Goal: Task Accomplishment & Management: Use online tool/utility

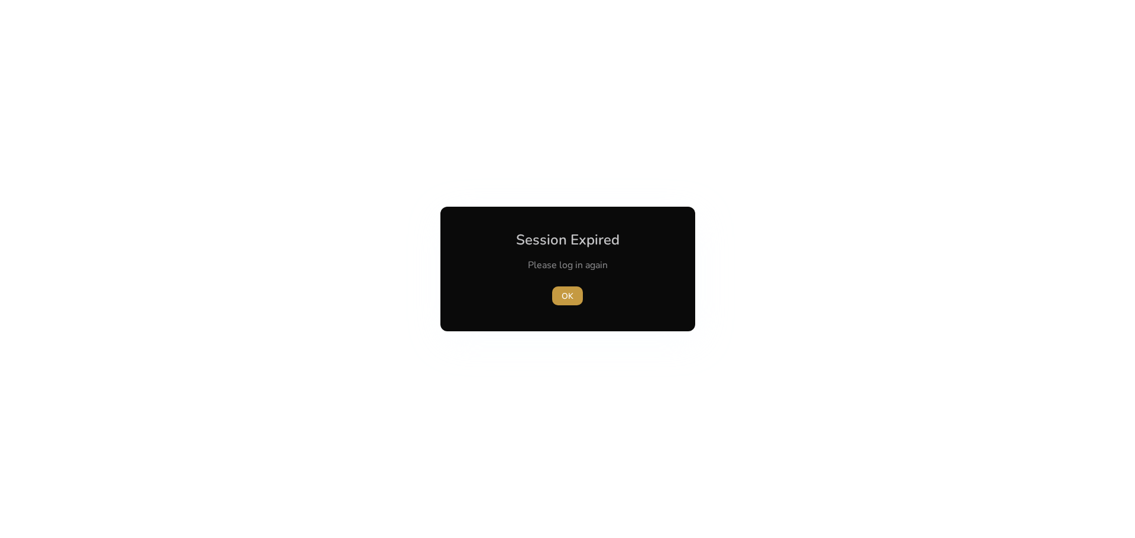
click at [571, 288] on span "button" at bounding box center [567, 296] width 31 height 28
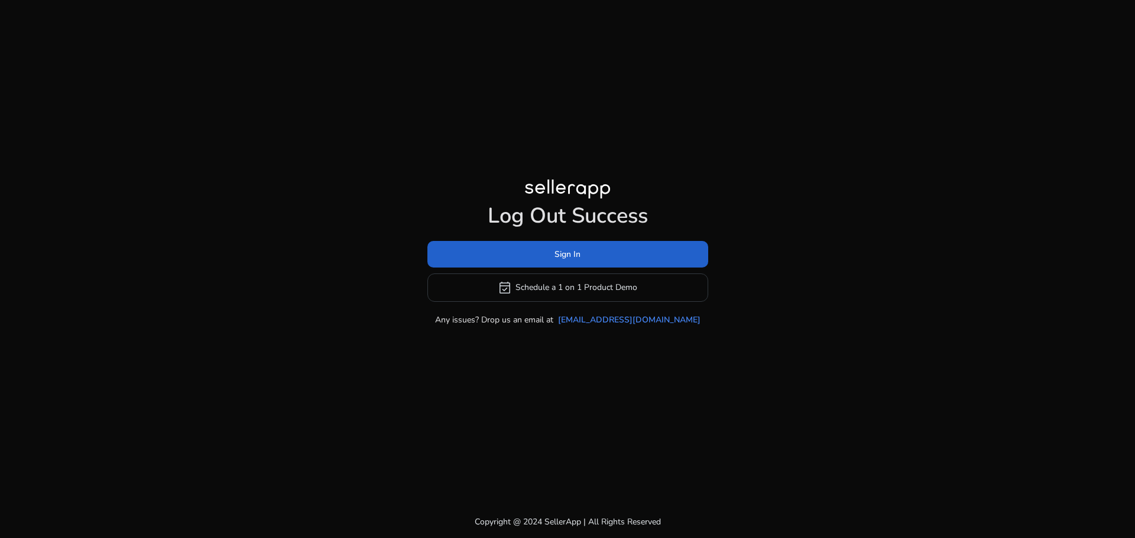
click at [574, 245] on span at bounding box center [567, 254] width 281 height 28
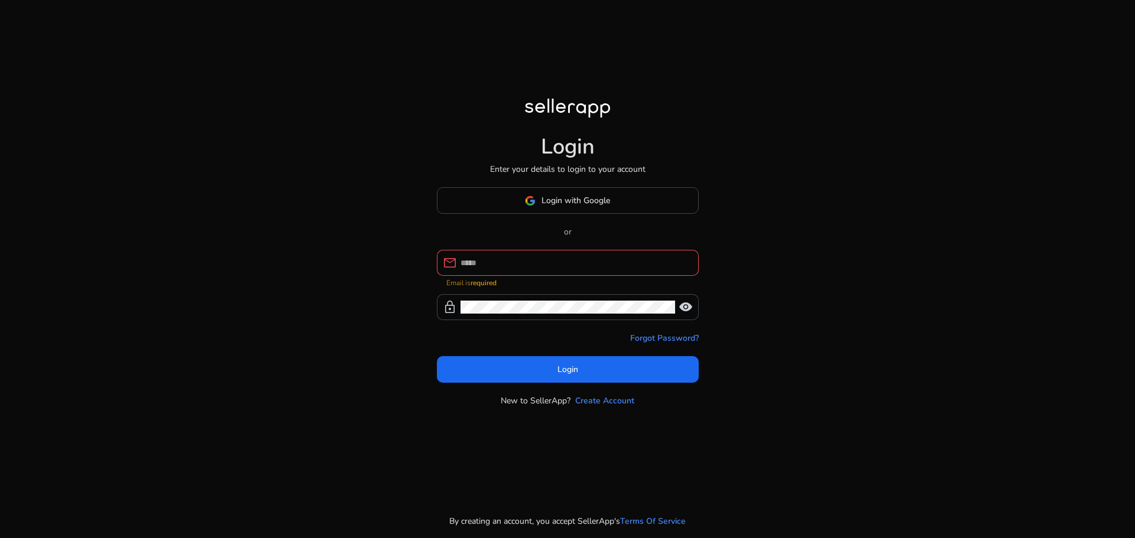
type input "**********"
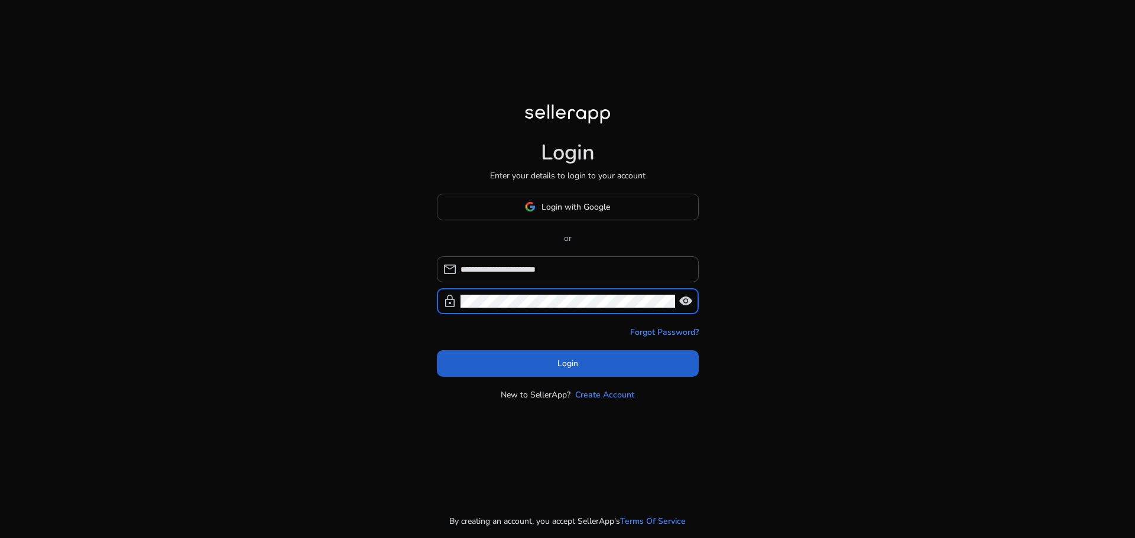
click at [541, 352] on span at bounding box center [568, 363] width 262 height 28
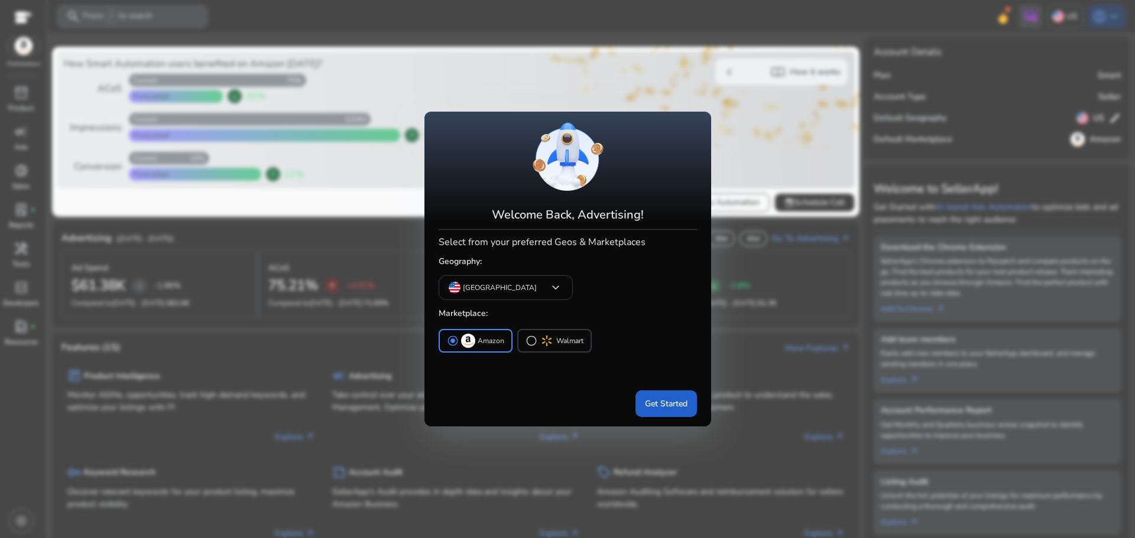
click at [660, 405] on span "Get Started" at bounding box center [666, 404] width 43 height 12
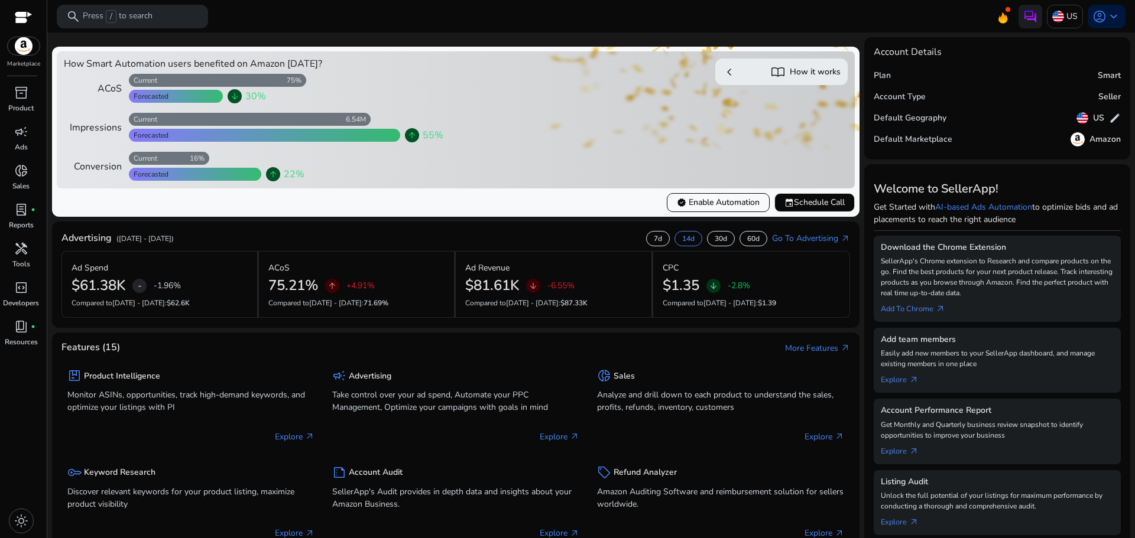
click at [23, 518] on span "light_mode" at bounding box center [21, 521] width 14 height 14
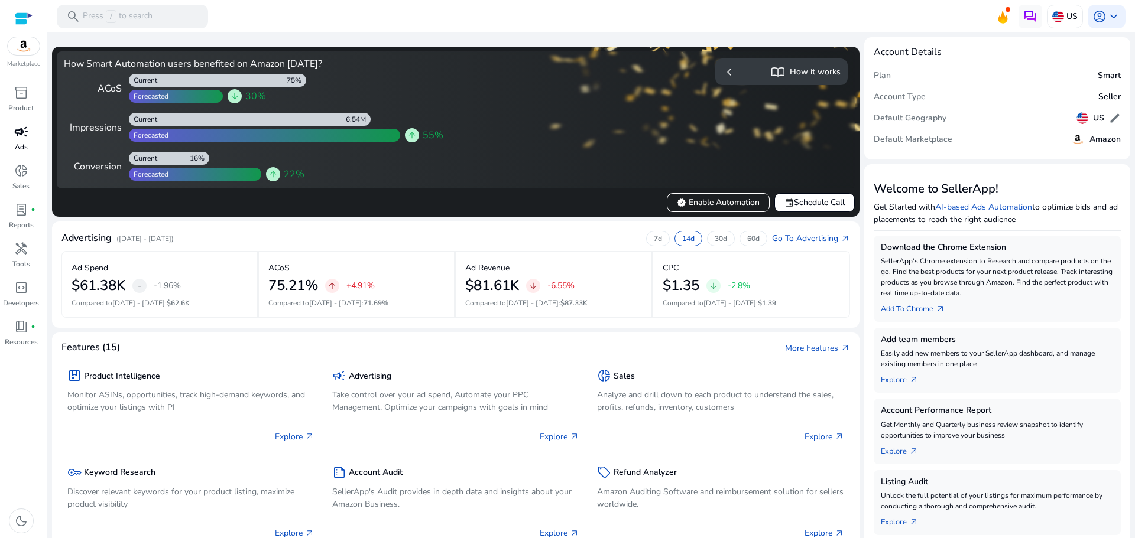
click at [20, 147] on p "Ads" at bounding box center [21, 147] width 13 height 11
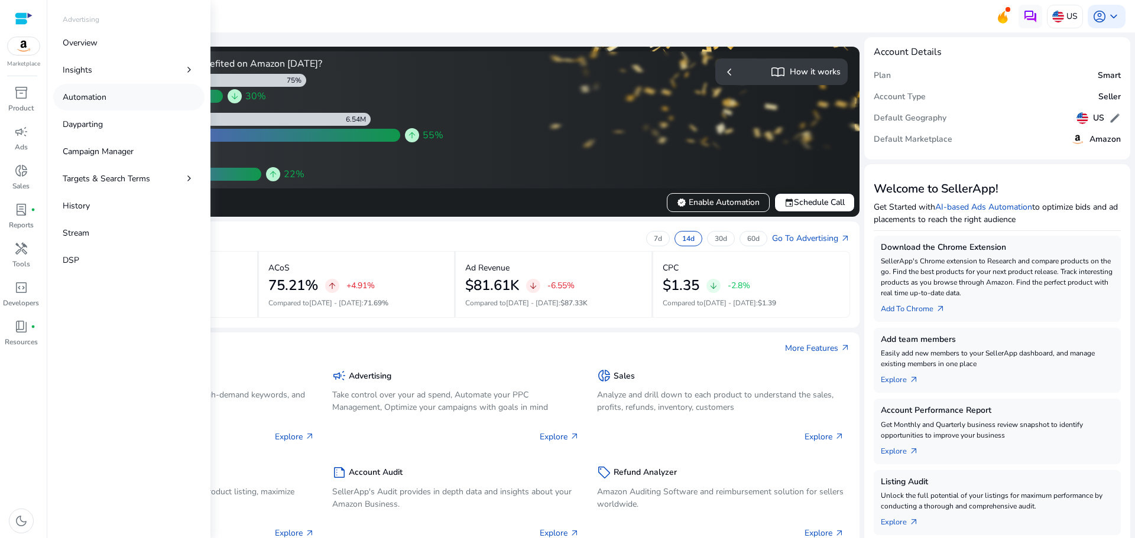
click at [92, 93] on p "Automation" at bounding box center [85, 97] width 44 height 12
click at [91, 90] on link "Automation" at bounding box center [128, 97] width 151 height 27
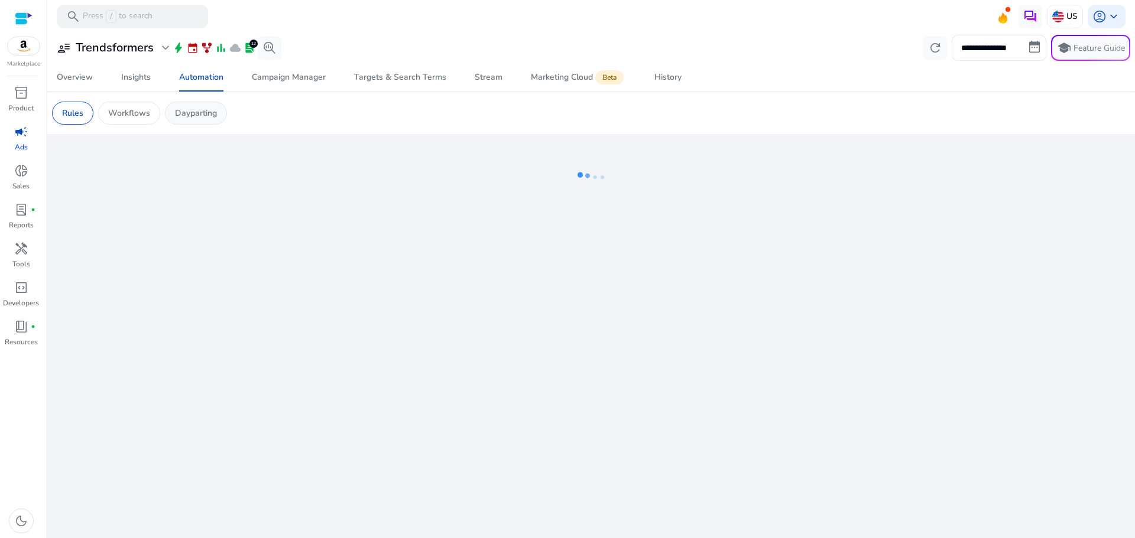
click at [220, 112] on div "Dayparting" at bounding box center [196, 113] width 62 height 23
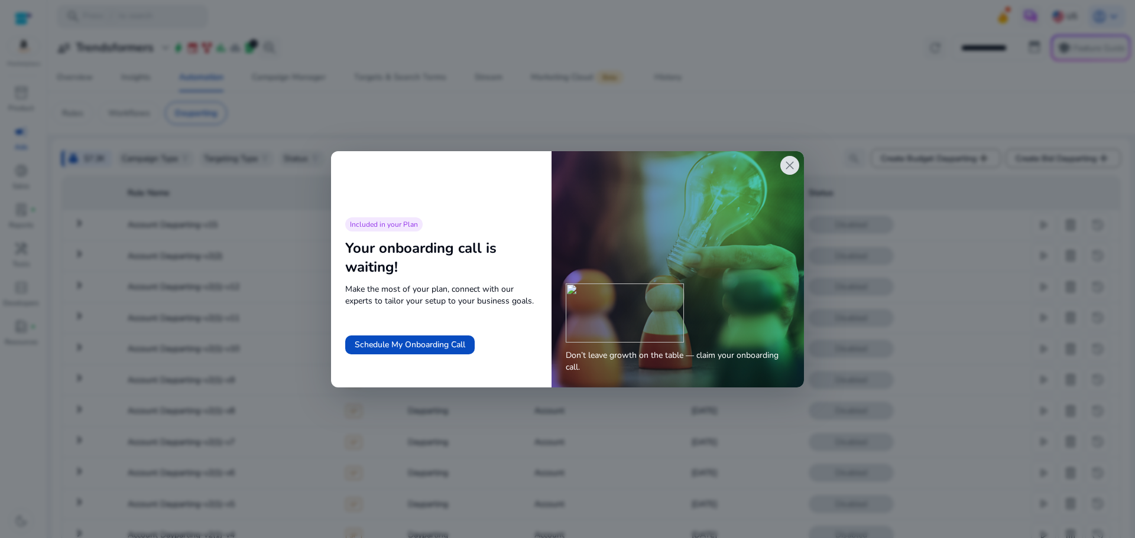
click at [791, 162] on span "close" at bounding box center [789, 165] width 14 height 14
